Goal: Navigation & Orientation: Find specific page/section

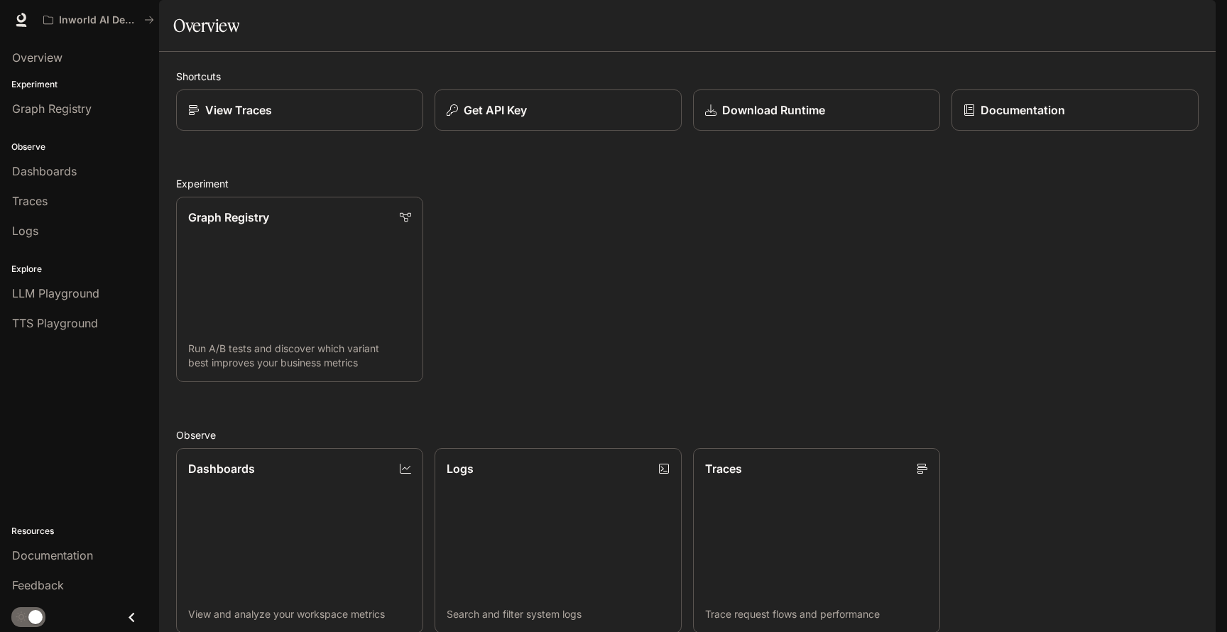
click at [1197, 24] on icon "button" at bounding box center [1195, 19] width 11 height 11
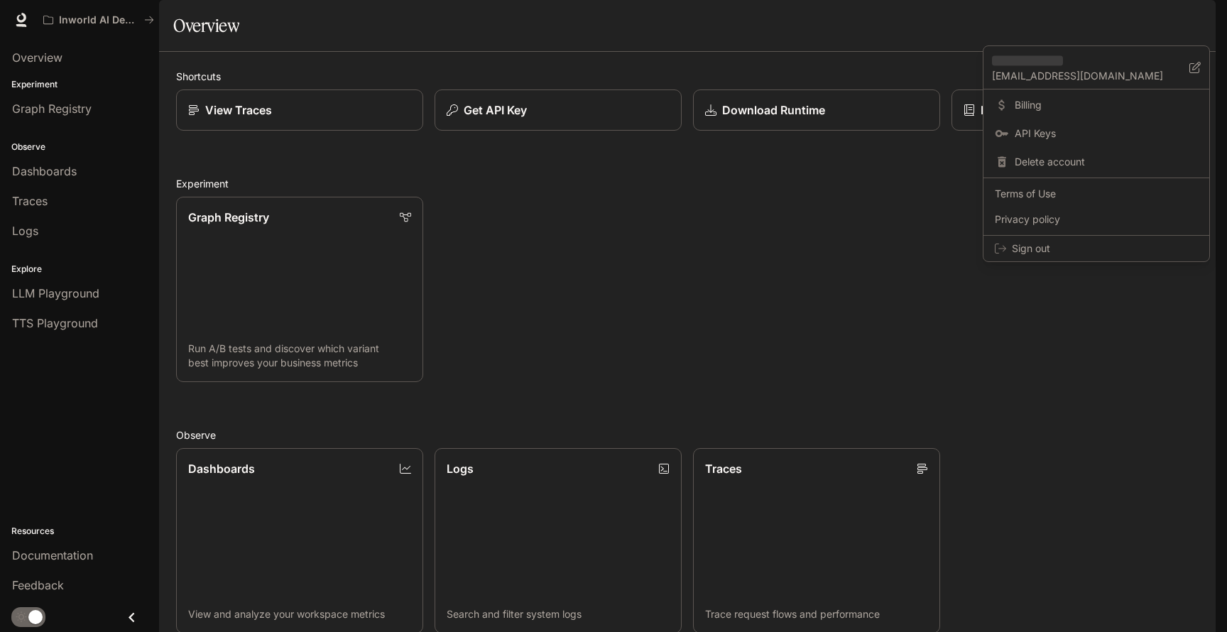
click at [868, 69] on div at bounding box center [613, 316] width 1227 height 632
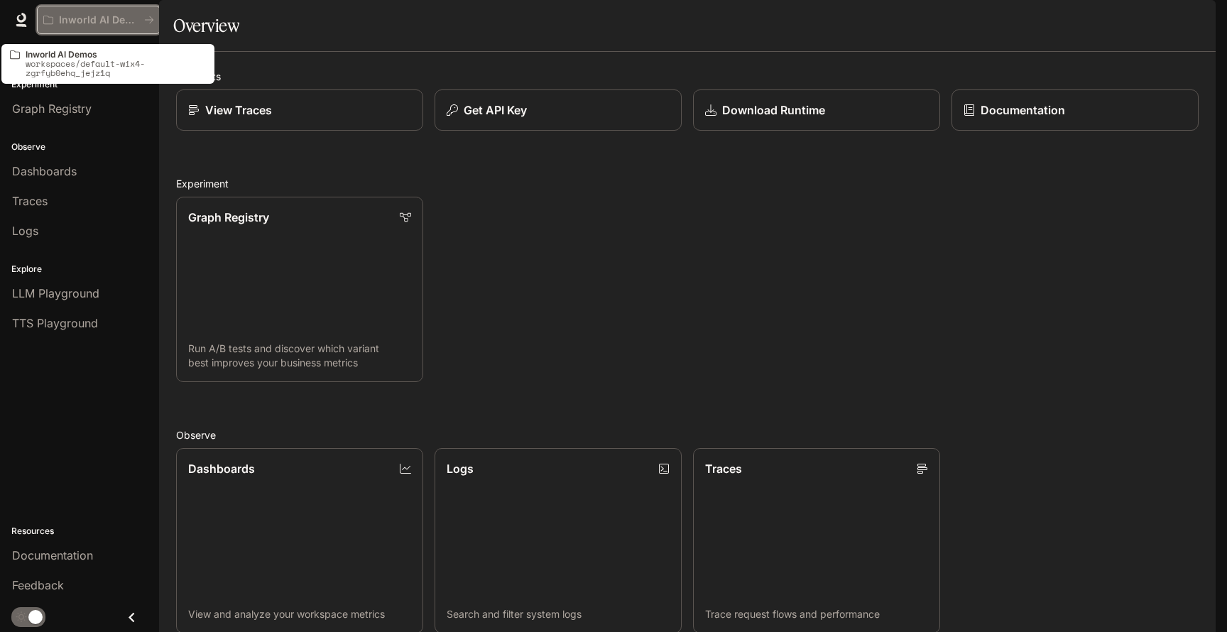
click at [120, 18] on p "Inworld AI Demos" at bounding box center [99, 20] width 80 height 12
click at [151, 16] on icon "All workspaces" at bounding box center [149, 20] width 10 height 10
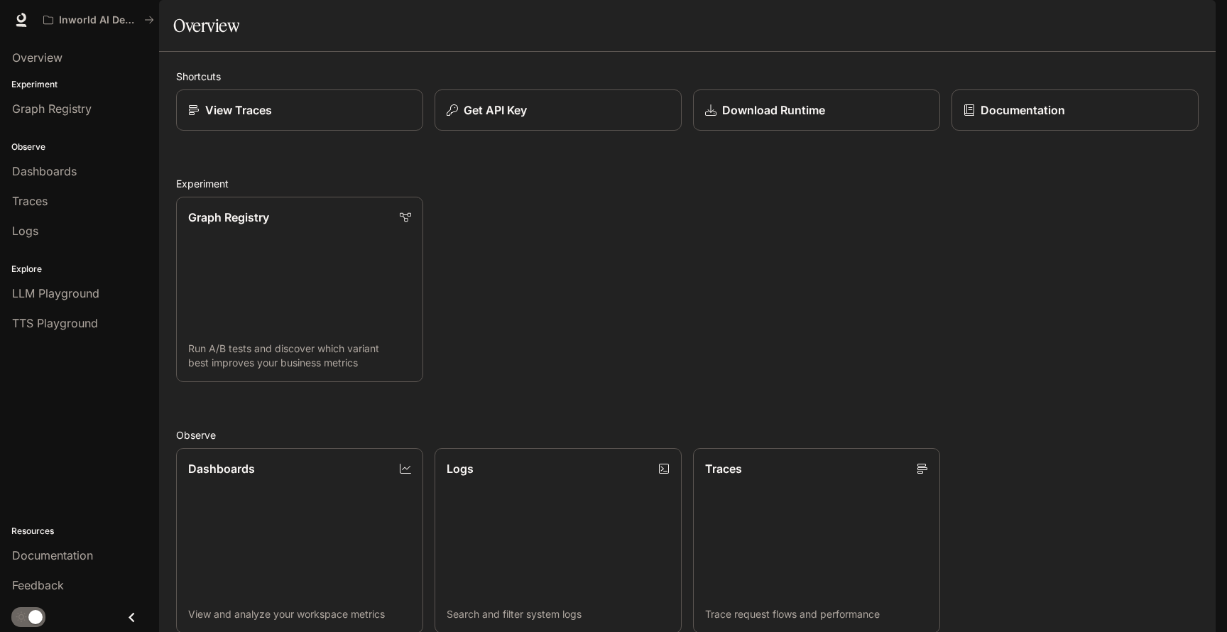
click at [772, 283] on div "Graph Registry Run A/B tests and discover which variant best improves your busi…" at bounding box center [682, 283] width 1034 height 197
click at [1189, 19] on div "button" at bounding box center [1196, 20] width 20 height 20
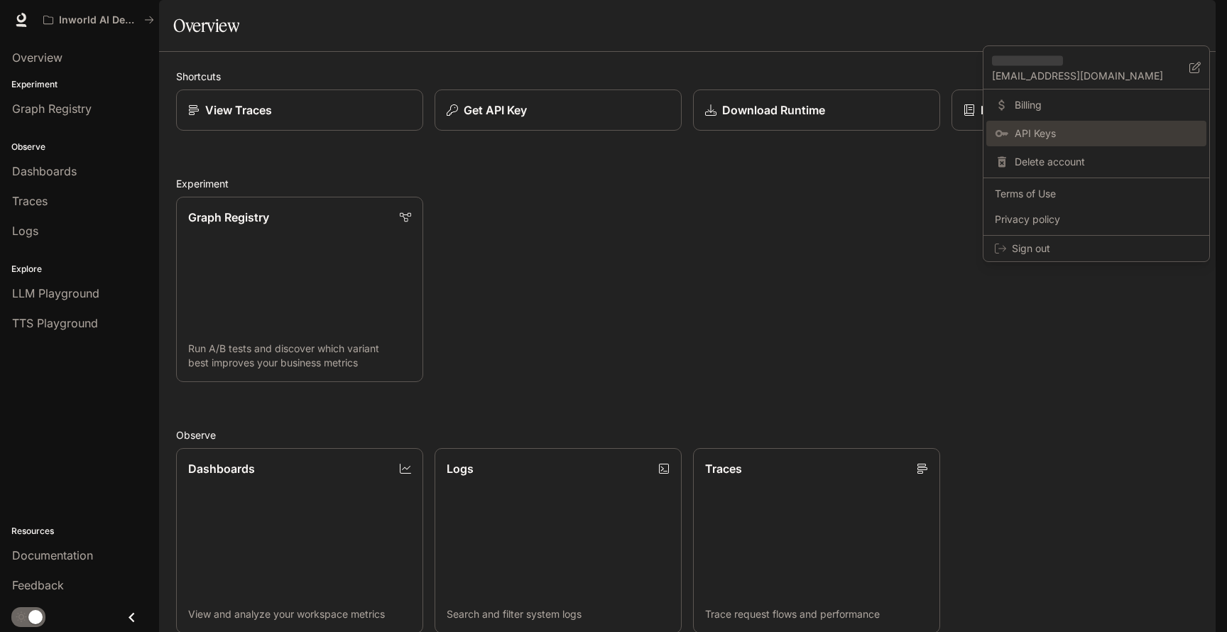
click at [1047, 127] on span "API Keys" at bounding box center [1106, 133] width 183 height 14
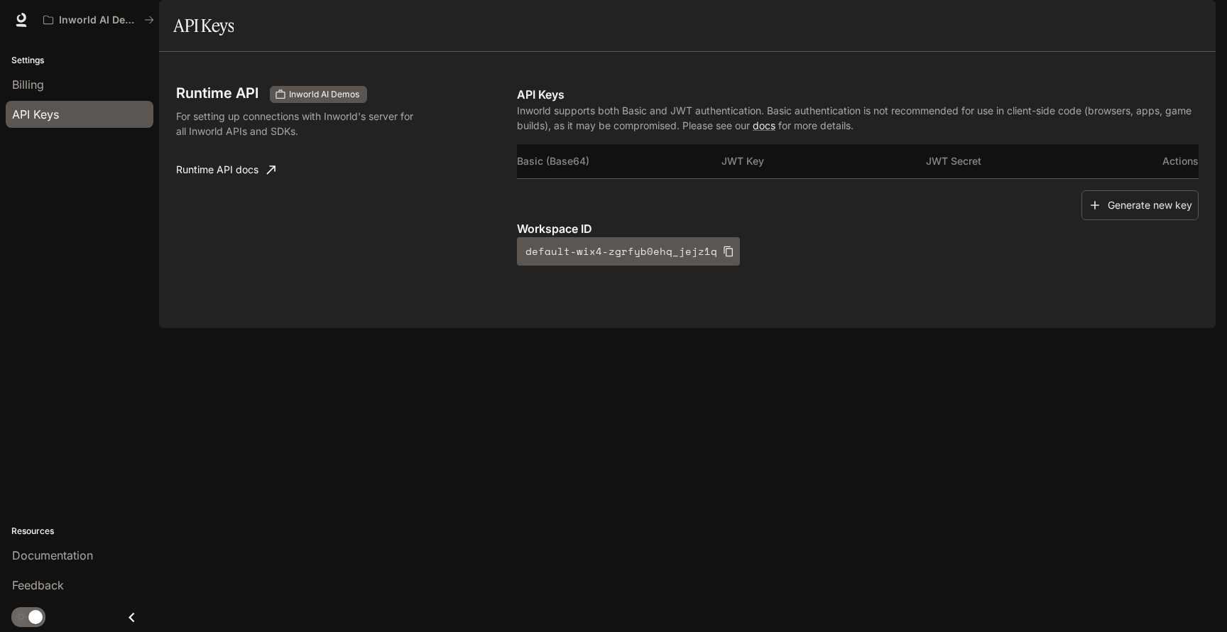
click at [428, 243] on div "Runtime API Inworld AI Demos For setting up connections with Inworld's server f…" at bounding box center [346, 176] width 341 height 180
click at [25, 22] on icon at bounding box center [21, 20] width 14 height 14
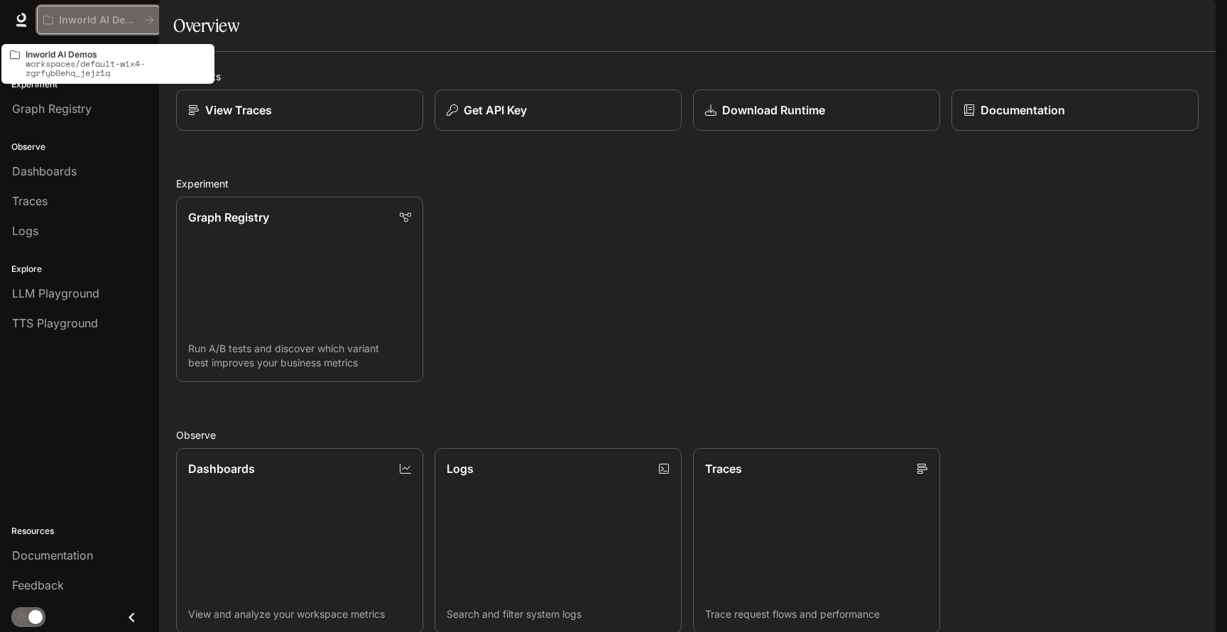
click at [79, 26] on button "Inworld AI Demos" at bounding box center [99, 20] width 124 height 28
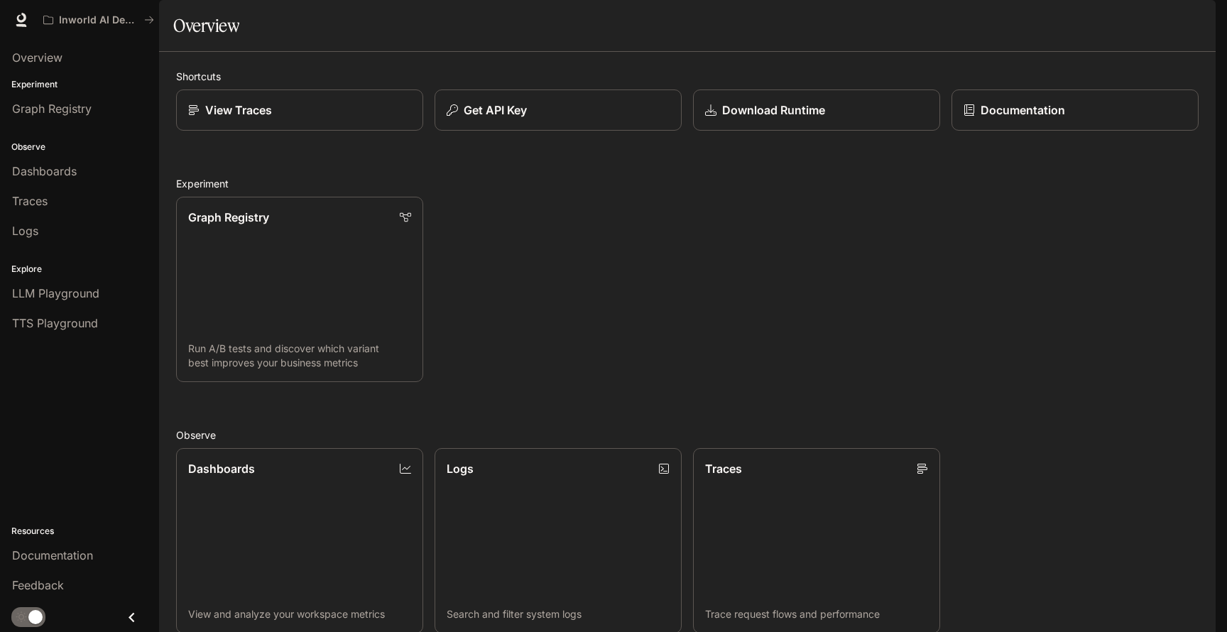
click at [99, 461] on div "Overview Experiment Graph Registry Observe Dashboards Traces Logs Explore LLM P…" at bounding box center [79, 336] width 159 height 592
click at [58, 62] on span "Overview" at bounding box center [37, 57] width 50 height 17
click at [369, 447] on link "Dashboards View and analyze your workspace metrics" at bounding box center [299, 540] width 249 height 187
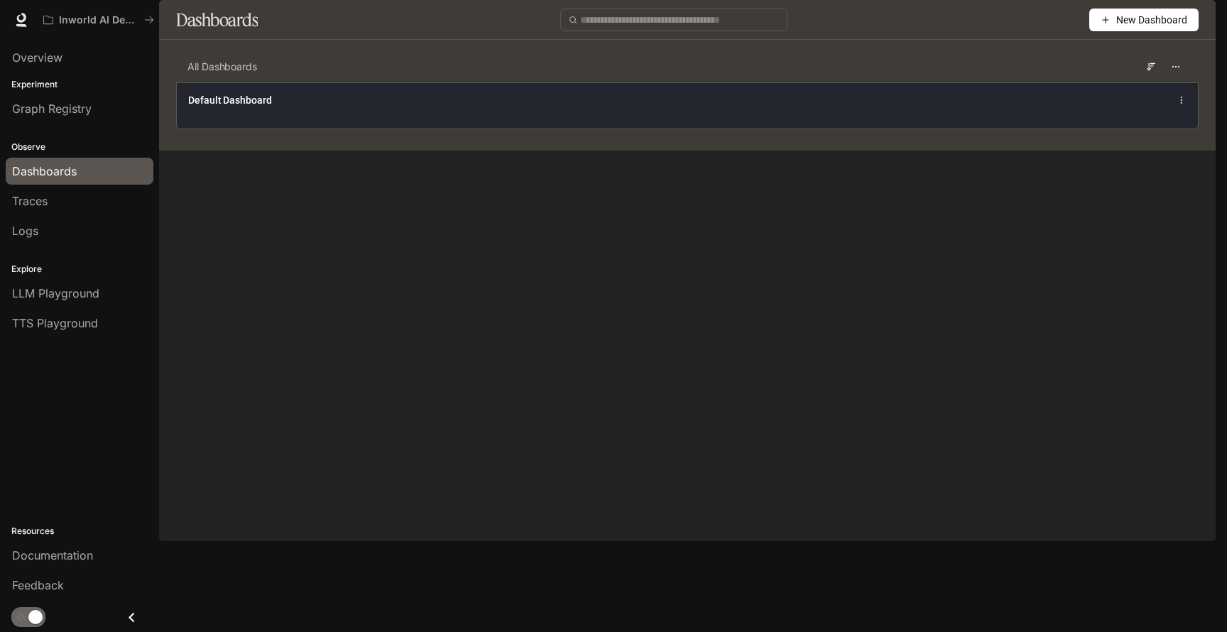
click at [245, 107] on span "Default Dashboard" at bounding box center [230, 100] width 84 height 14
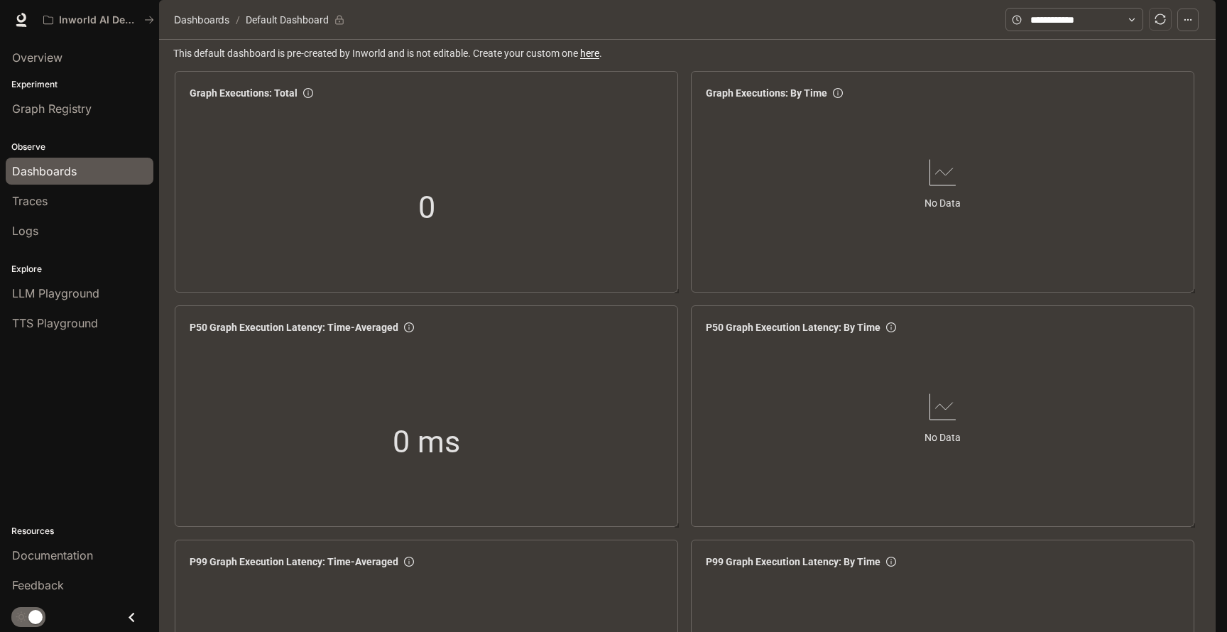
click at [1198, 40] on div "Dashboards / Default Dashboard" at bounding box center [687, 20] width 1056 height 40
click at [1194, 31] on button "button" at bounding box center [1187, 20] width 21 height 23
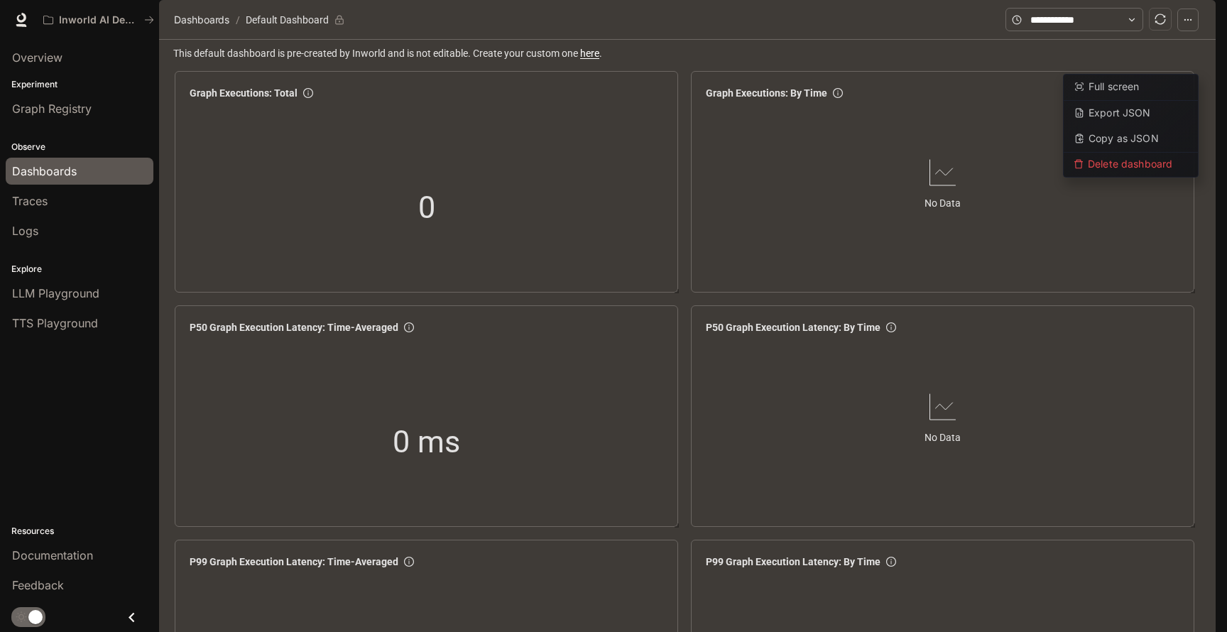
click at [1194, 31] on button "button" at bounding box center [1187, 20] width 21 height 23
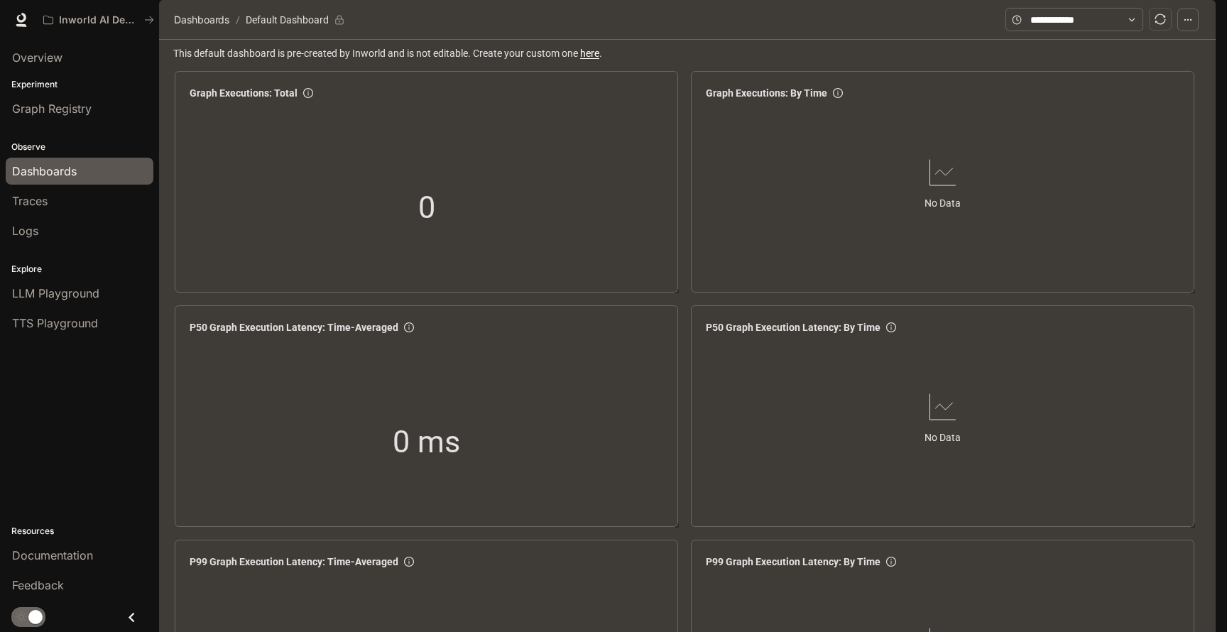
scroll to position [1681, 0]
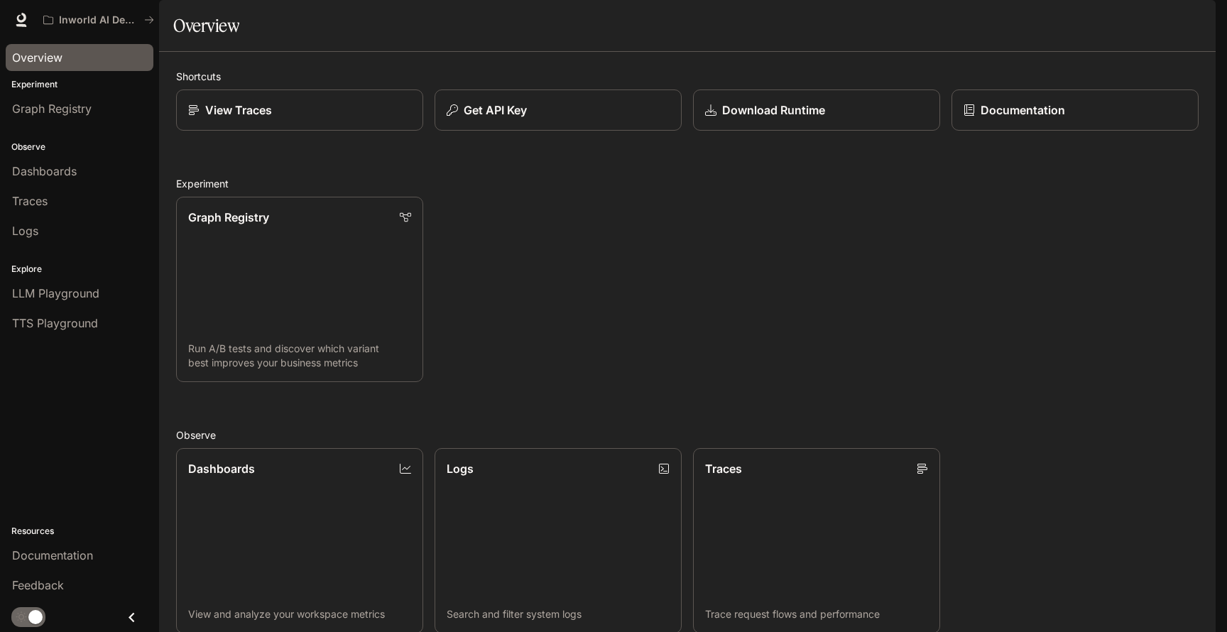
click at [535, 274] on div "Graph Registry Run A/B tests and discover which variant best improves your busi…" at bounding box center [682, 283] width 1034 height 197
click at [75, 557] on span "Documentation" at bounding box center [52, 555] width 81 height 17
click at [1150, 25] on span "Documentation" at bounding box center [1130, 20] width 70 height 18
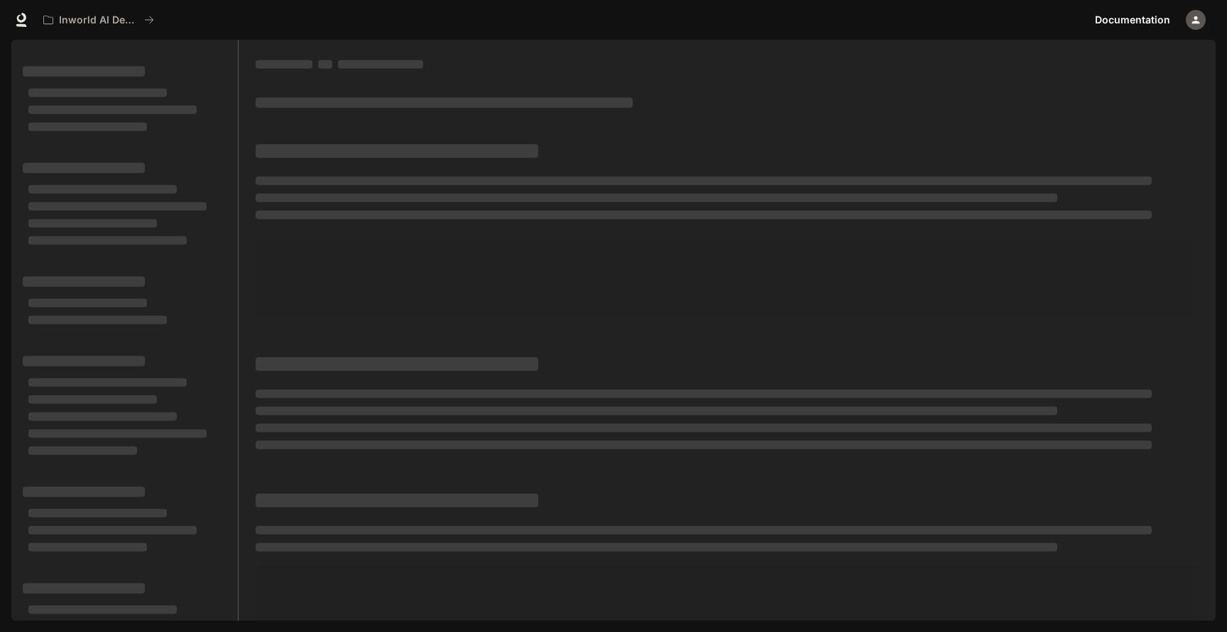
click at [1188, 23] on div "button" at bounding box center [1196, 20] width 20 height 20
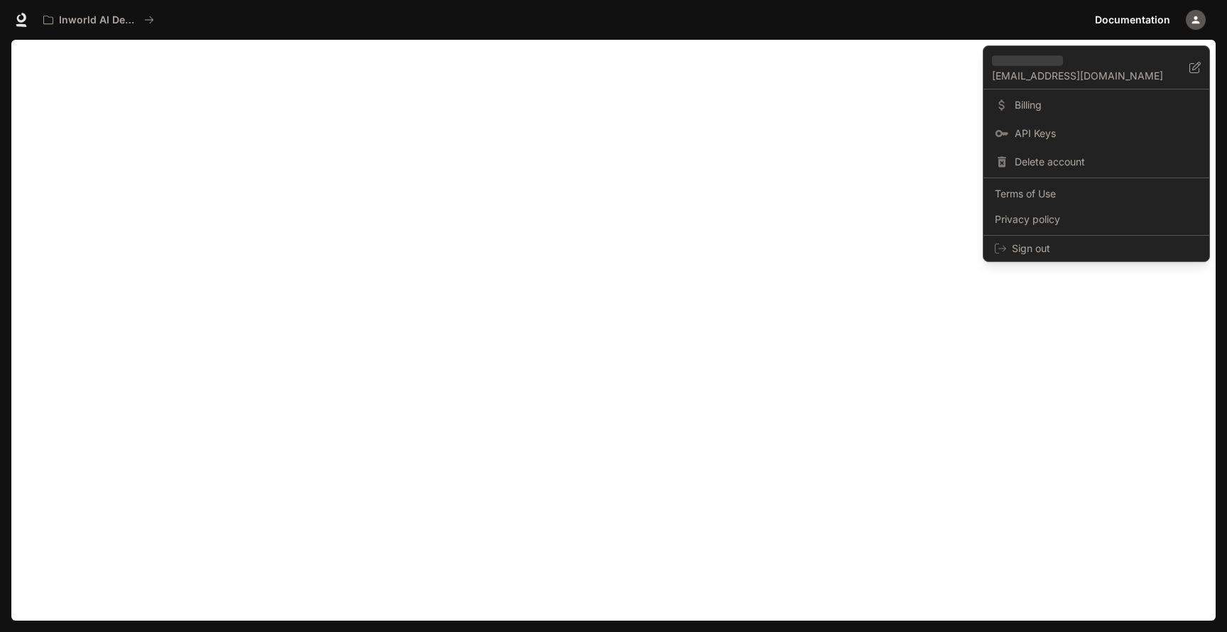
click at [1033, 465] on div at bounding box center [613, 316] width 1227 height 632
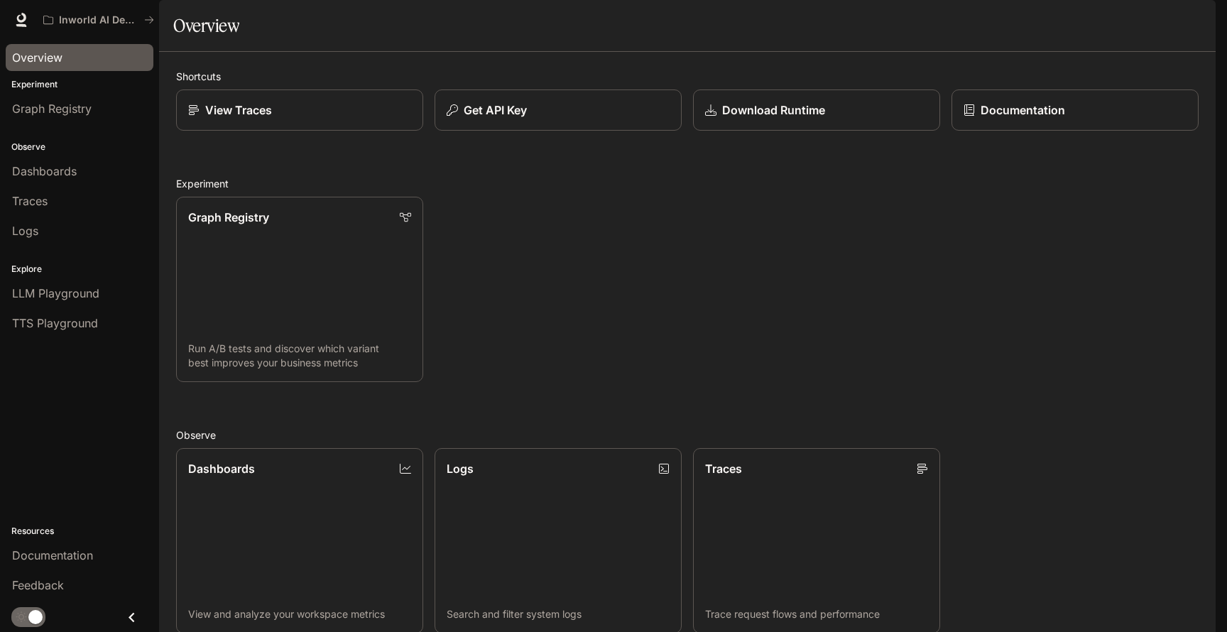
click at [534, 382] on div "Graph Registry Run A/B tests and discover which variant best improves your busi…" at bounding box center [682, 283] width 1034 height 197
click at [18, 16] on icon at bounding box center [21, 18] width 9 height 10
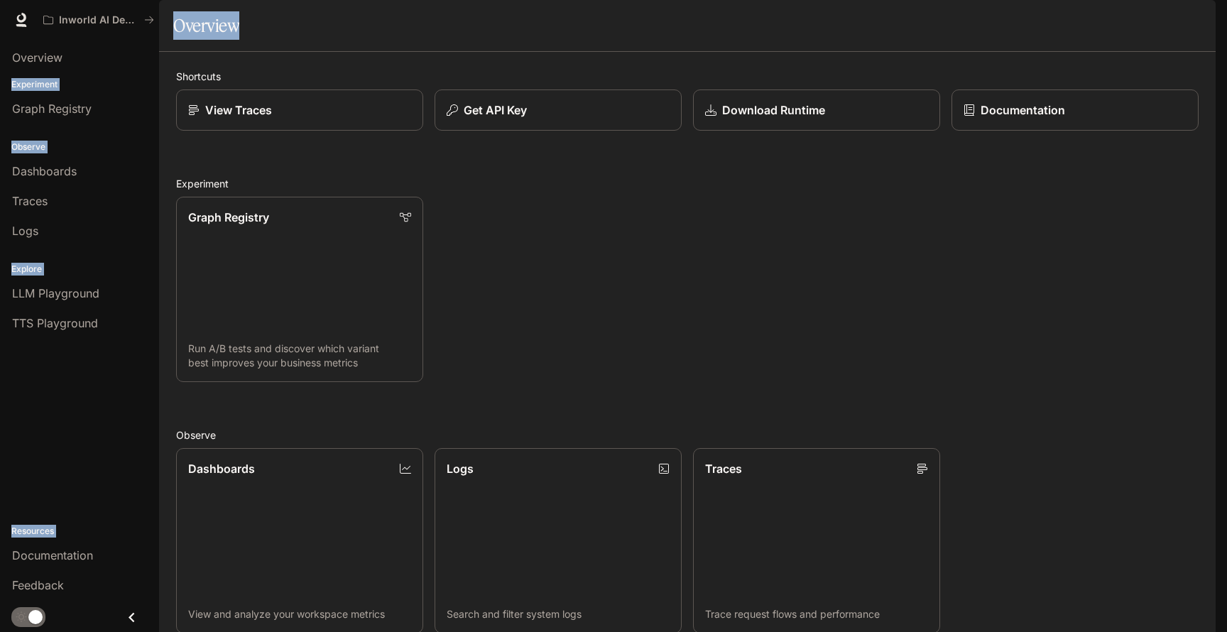
drag, startPoint x: 1004, startPoint y: 19, endPoint x: 1039, endPoint y: 70, distance: 62.2
click at [1039, 70] on div "Skip to main content Inworld AI Demos Documentation Documentation Portal Overvi…" at bounding box center [613, 316] width 1227 height 632
click at [1039, 40] on div "Overview" at bounding box center [687, 25] width 1028 height 28
click at [981, 269] on div "Graph Registry Run A/B tests and discover which variant best improves your busi…" at bounding box center [682, 283] width 1034 height 197
